Goal: Check status: Check status

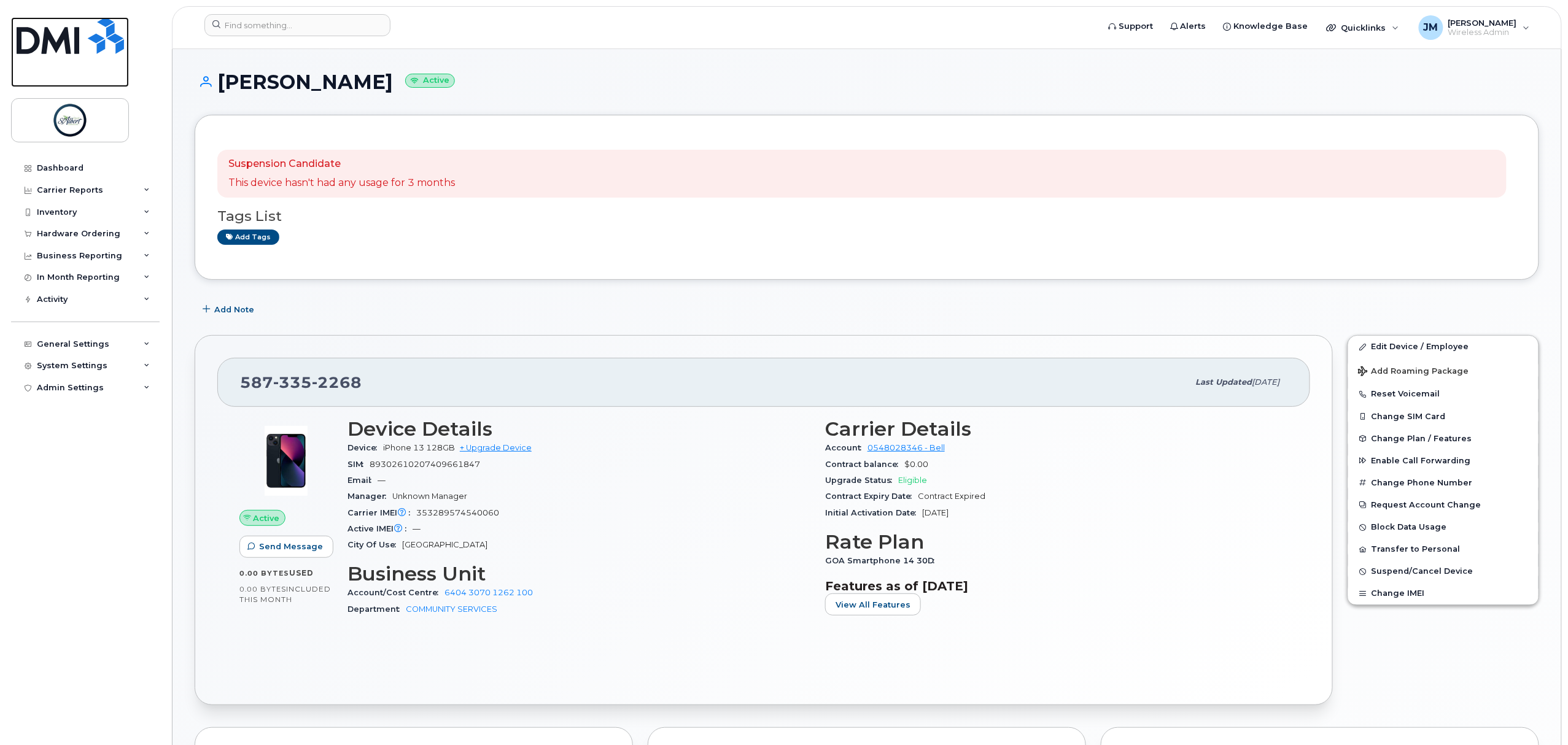
click at [48, 40] on img at bounding box center [70, 36] width 107 height 37
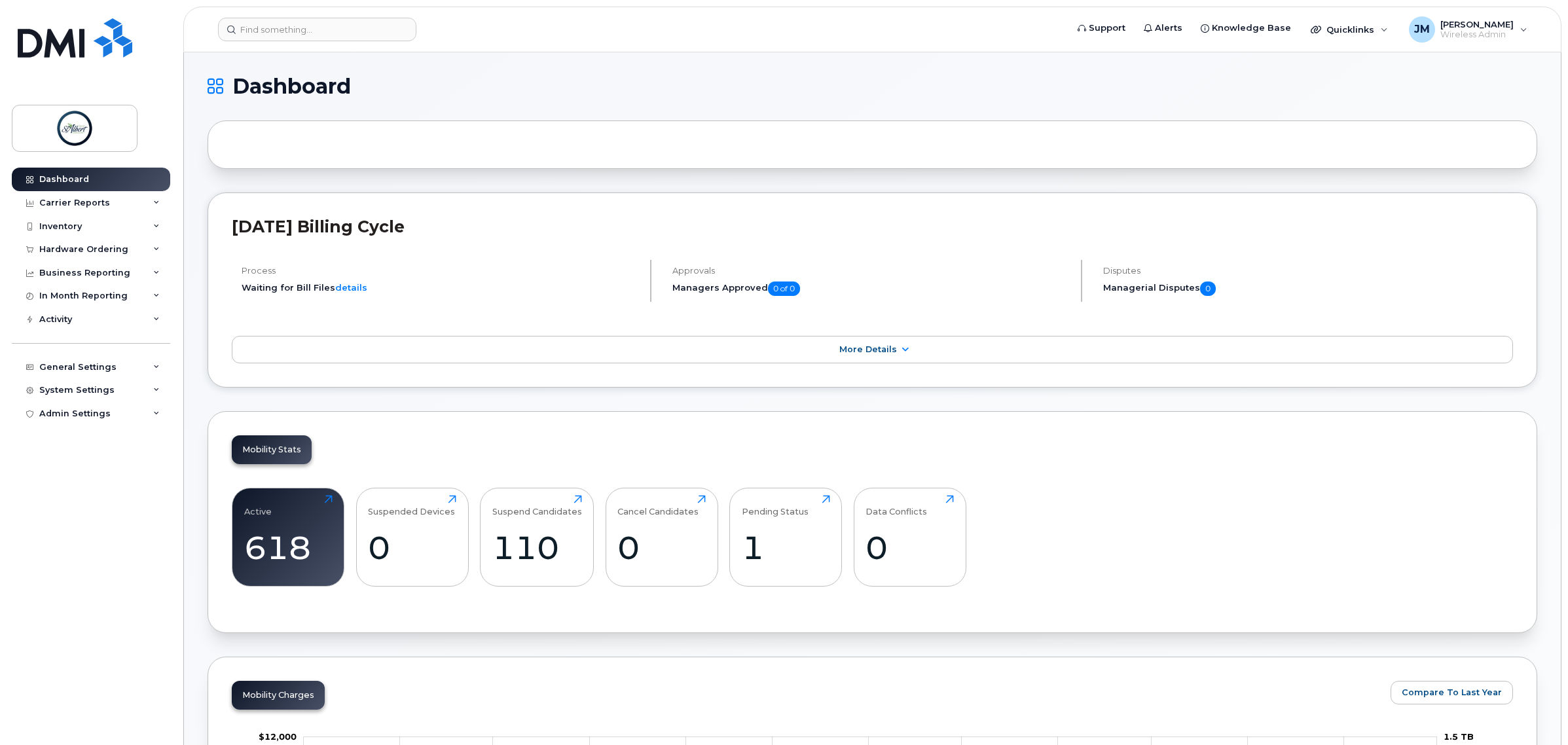
click at [541, 84] on h1 "Dashboard" at bounding box center [869, 86] width 1323 height 21
